Goal: Information Seeking & Learning: Compare options

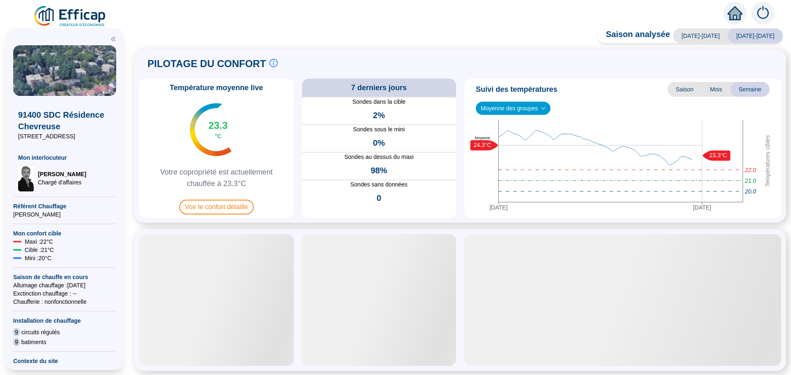
click at [222, 204] on span "Voir le confort détaillé" at bounding box center [216, 207] width 75 height 15
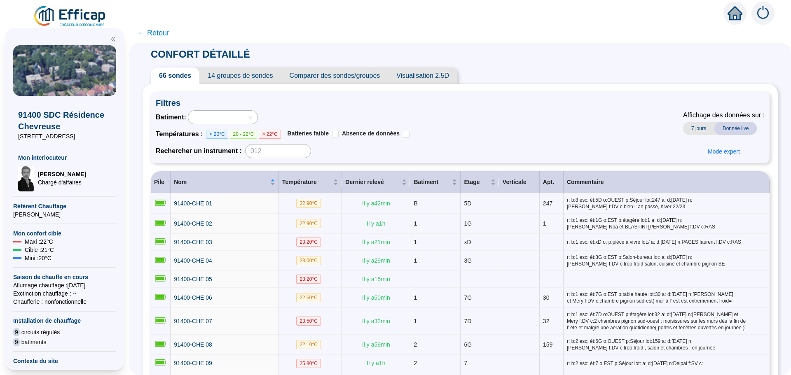
click at [348, 74] on span "Comparer des sondes/groupes" at bounding box center [334, 76] width 107 height 16
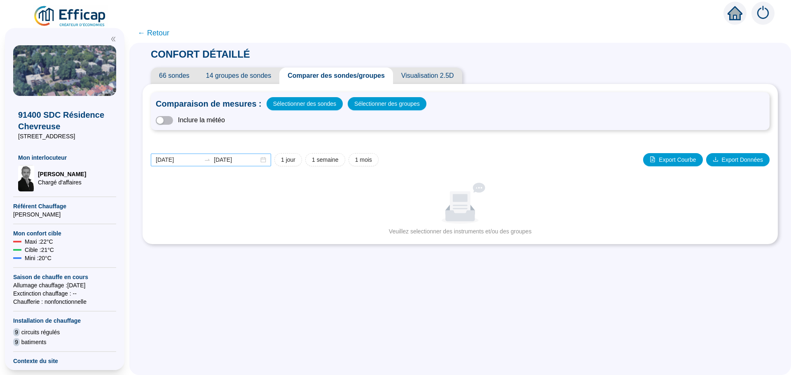
click at [268, 160] on div "[DATE] [DATE]" at bounding box center [211, 160] width 120 height 13
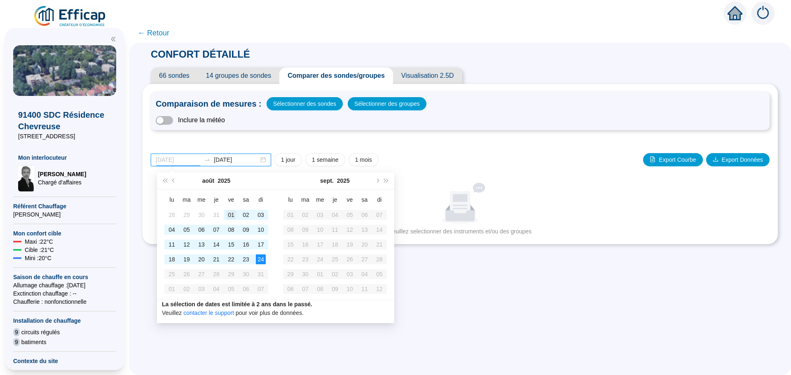
type input "[DATE]"
click at [226, 215] on td "01" at bounding box center [231, 215] width 15 height 15
type input "[DATE]"
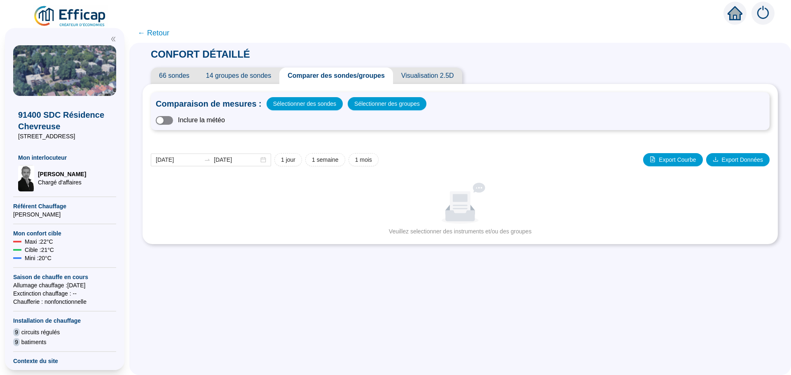
click at [173, 121] on span "button" at bounding box center [164, 120] width 17 height 9
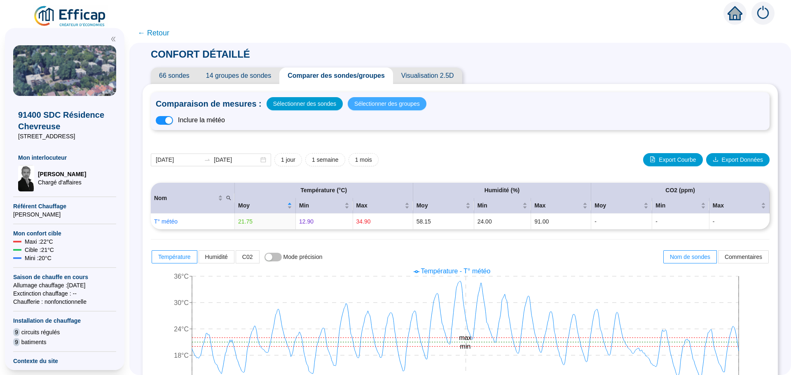
click at [362, 105] on span "Sélectionner des groupes" at bounding box center [387, 104] width 66 height 12
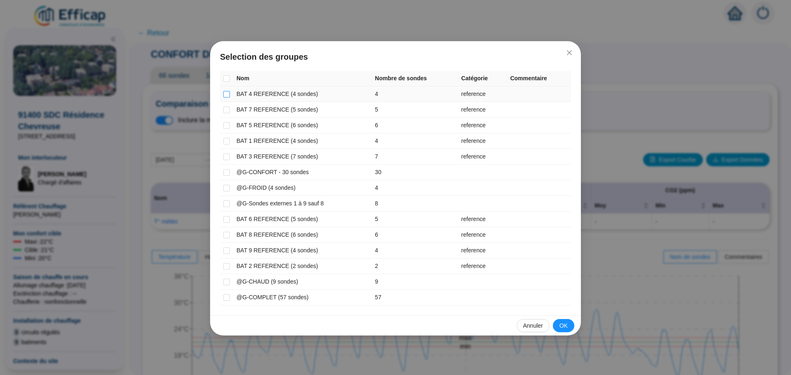
click at [227, 95] on input "checkbox" at bounding box center [226, 94] width 7 height 7
checkbox input "true"
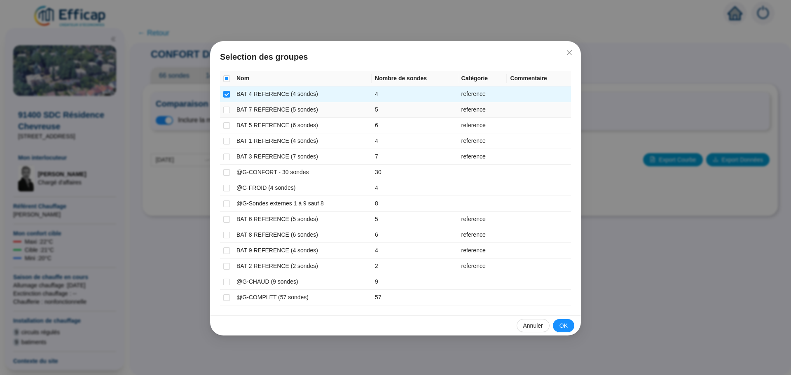
drag, startPoint x: 226, startPoint y: 110, endPoint x: 225, endPoint y: 119, distance: 9.2
click at [226, 112] on input "checkbox" at bounding box center [226, 110] width 7 height 7
checkbox input "true"
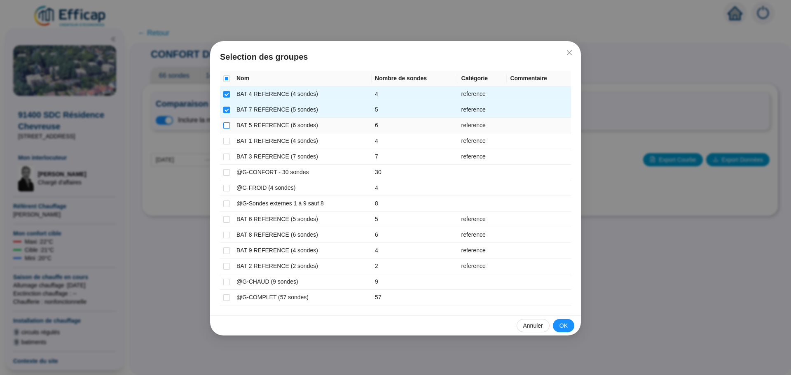
click at [224, 125] on input "checkbox" at bounding box center [226, 125] width 7 height 7
checkbox input "true"
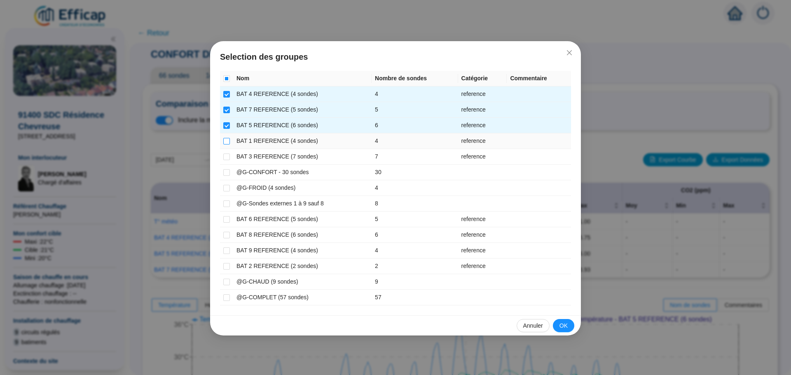
click at [227, 141] on input "checkbox" at bounding box center [226, 141] width 7 height 7
checkbox input "true"
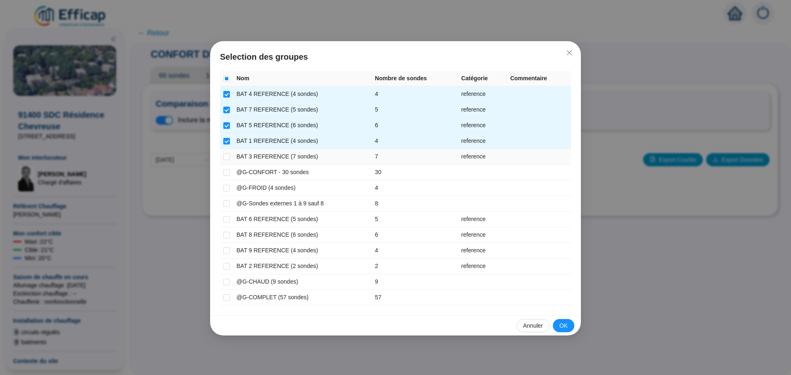
drag, startPoint x: 226, startPoint y: 155, endPoint x: 228, endPoint y: 165, distance: 10.9
click at [227, 159] on input "checkbox" at bounding box center [226, 157] width 7 height 7
checkbox input "true"
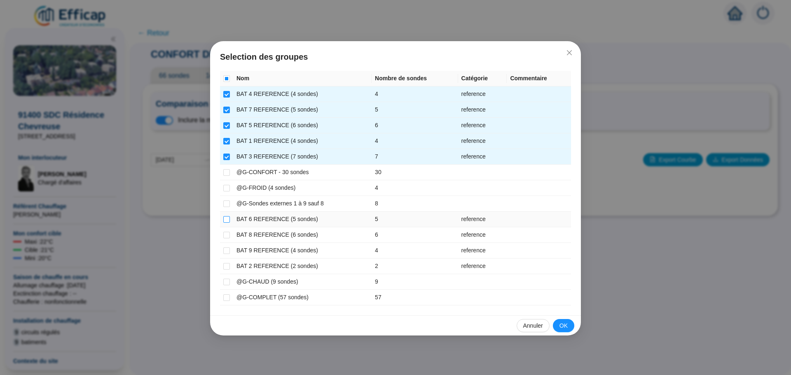
click at [225, 220] on input "checkbox" at bounding box center [226, 219] width 7 height 7
checkbox input "true"
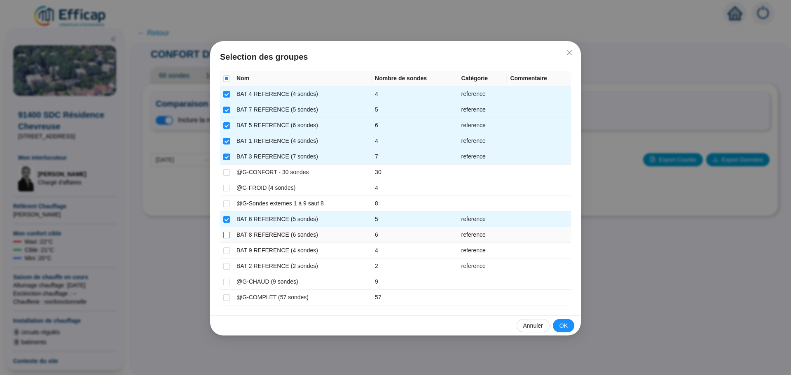
drag, startPoint x: 225, startPoint y: 234, endPoint x: 225, endPoint y: 239, distance: 5.4
click at [225, 235] on input "checkbox" at bounding box center [226, 235] width 7 height 7
checkbox input "true"
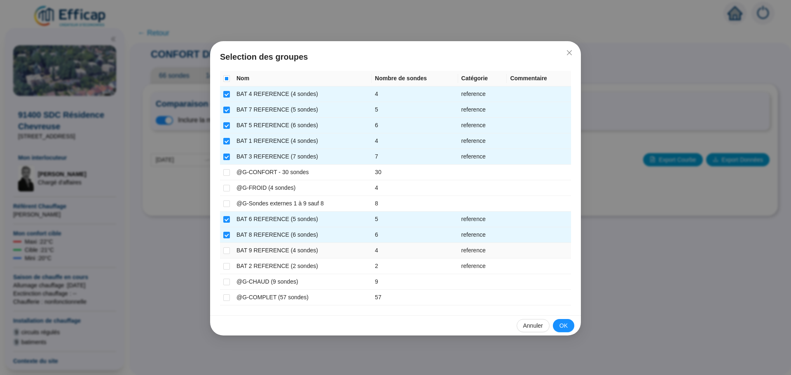
click at [225, 246] on td at bounding box center [226, 251] width 13 height 16
click at [225, 251] on input "checkbox" at bounding box center [226, 251] width 7 height 7
checkbox input "true"
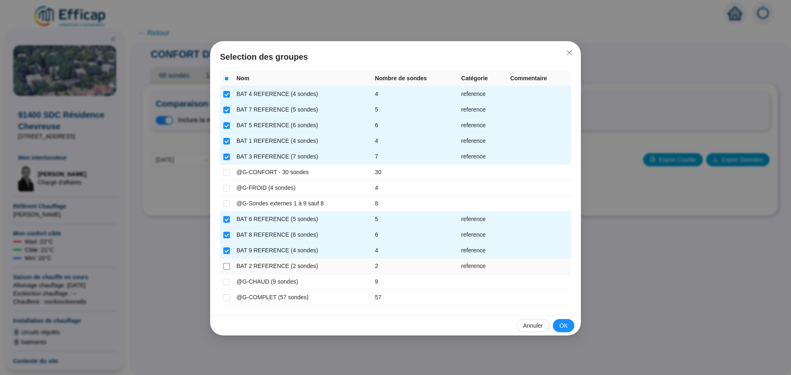
click at [224, 265] on input "checkbox" at bounding box center [226, 266] width 7 height 7
checkbox input "true"
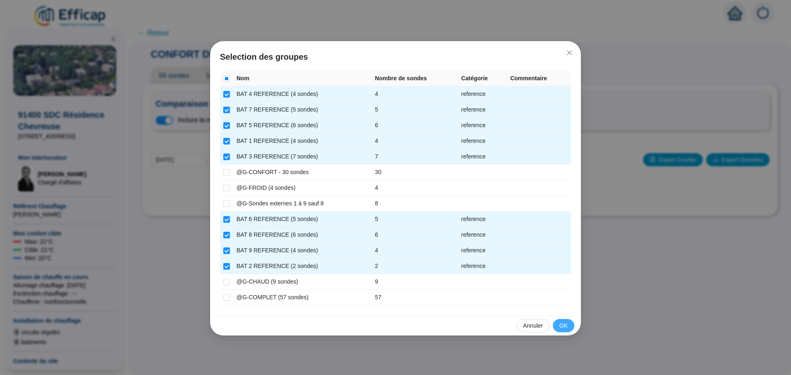
click at [560, 323] on span "OK" at bounding box center [564, 326] width 8 height 9
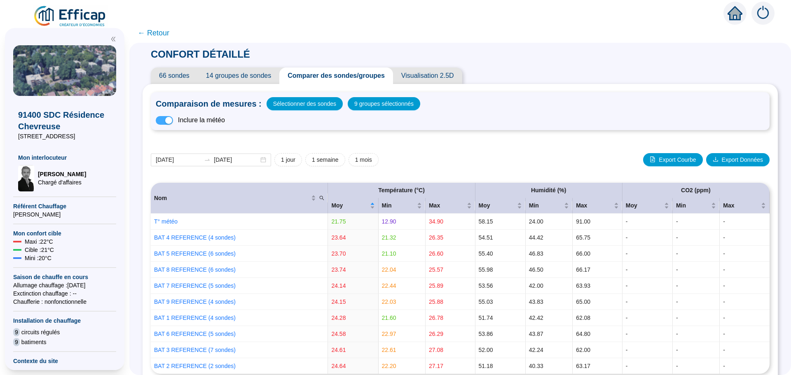
click at [165, 122] on span "button" at bounding box center [164, 120] width 17 height 9
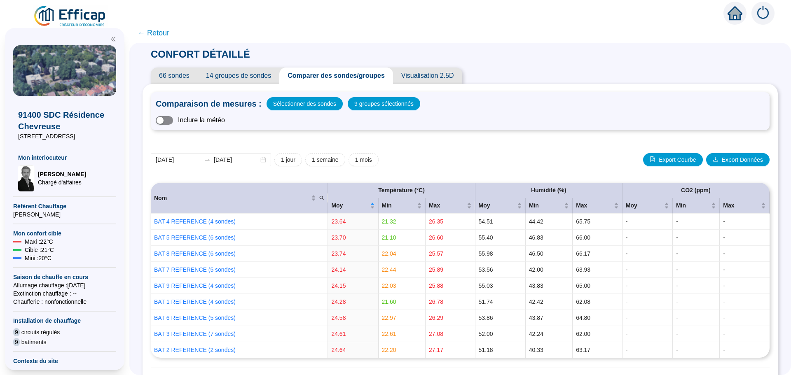
click at [171, 122] on button "button" at bounding box center [164, 120] width 17 height 9
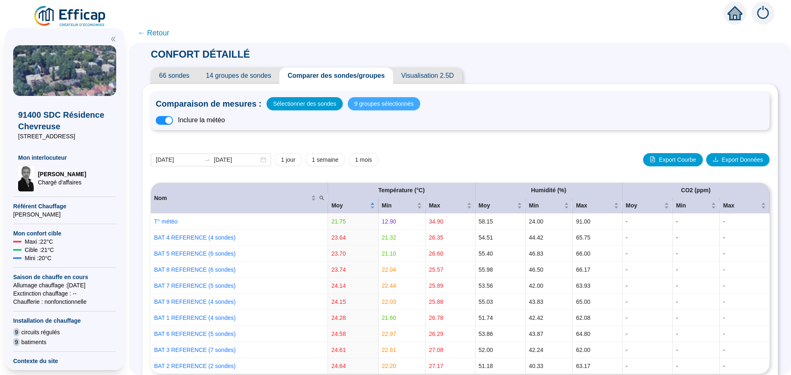
click at [380, 105] on span "9 groupes sélectionnés" at bounding box center [383, 104] width 59 height 12
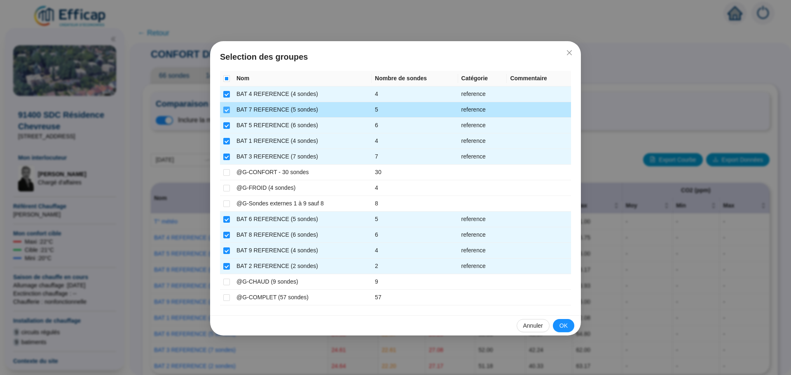
click at [227, 112] on input "checkbox" at bounding box center [226, 110] width 7 height 7
checkbox input "false"
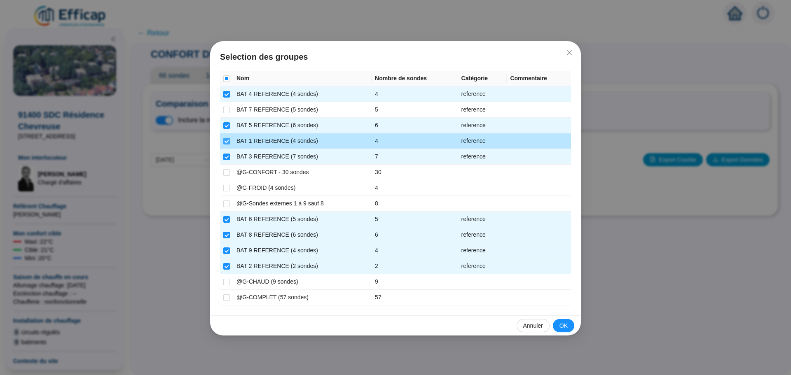
click at [227, 141] on input "checkbox" at bounding box center [226, 141] width 7 height 7
checkbox input "false"
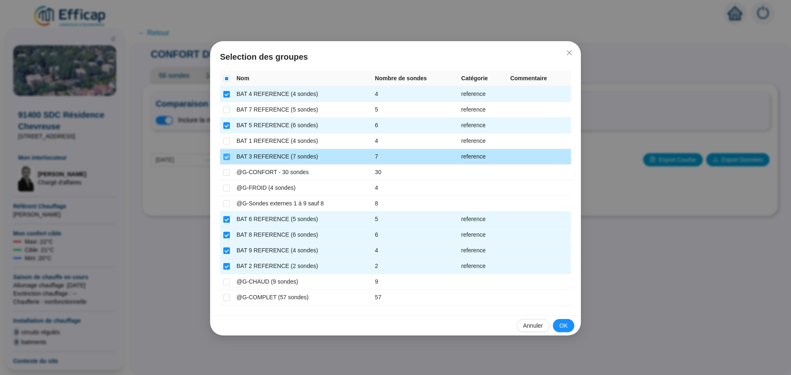
click at [227, 158] on input "checkbox" at bounding box center [226, 157] width 7 height 7
checkbox input "false"
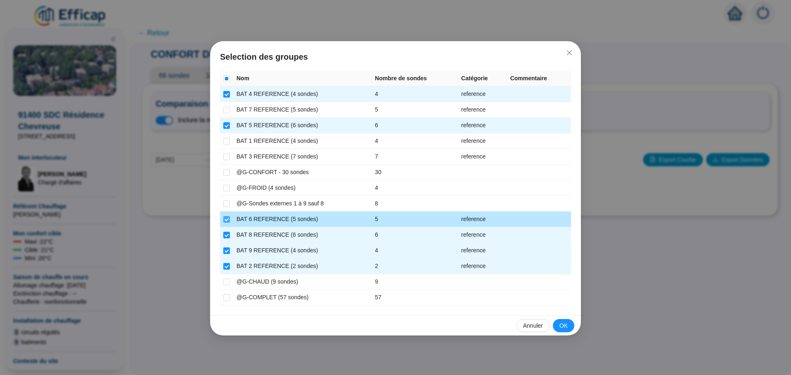
click at [227, 219] on input "checkbox" at bounding box center [226, 219] width 7 height 7
checkbox input "false"
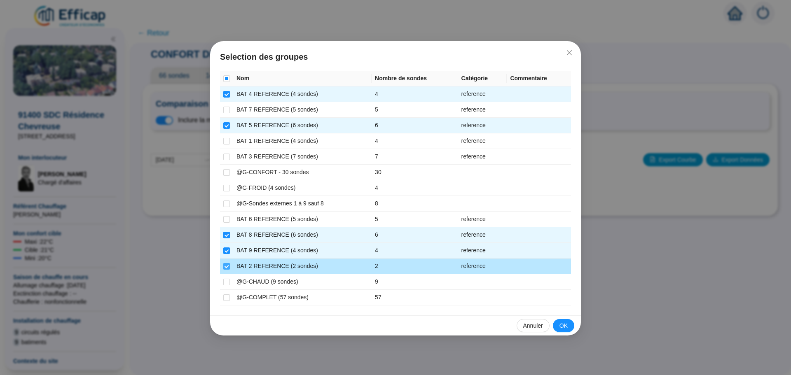
click at [226, 267] on input "checkbox" at bounding box center [226, 266] width 7 height 7
checkbox input "false"
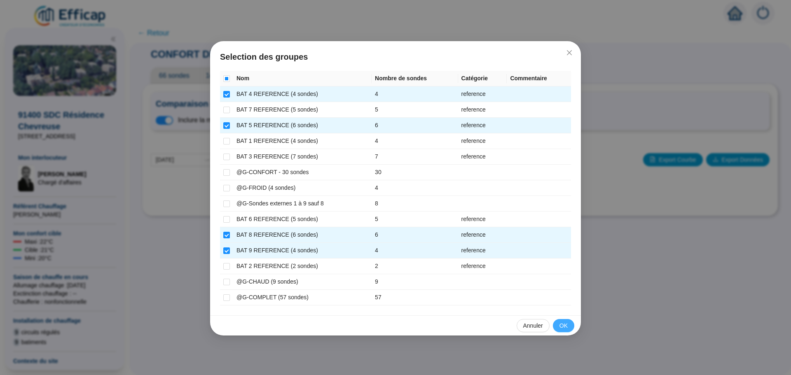
click at [561, 327] on span "OK" at bounding box center [564, 326] width 8 height 9
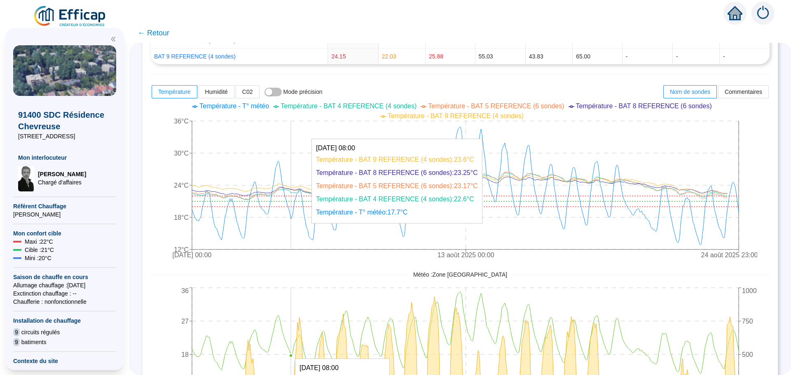
scroll to position [247, 0]
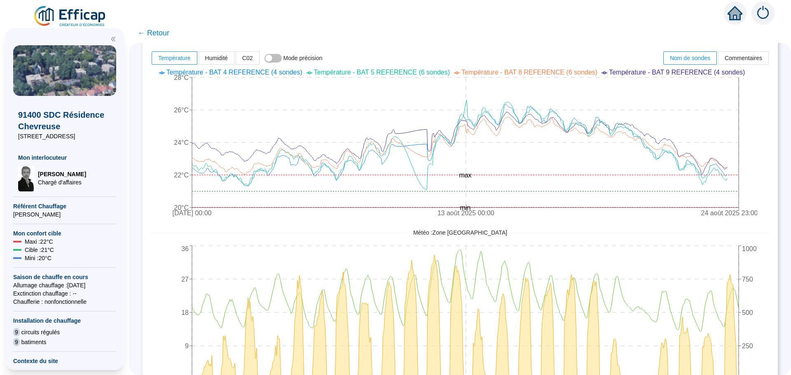
click at [155, 36] on span "← Retour" at bounding box center [154, 33] width 32 height 12
